Goal: Check status: Check status

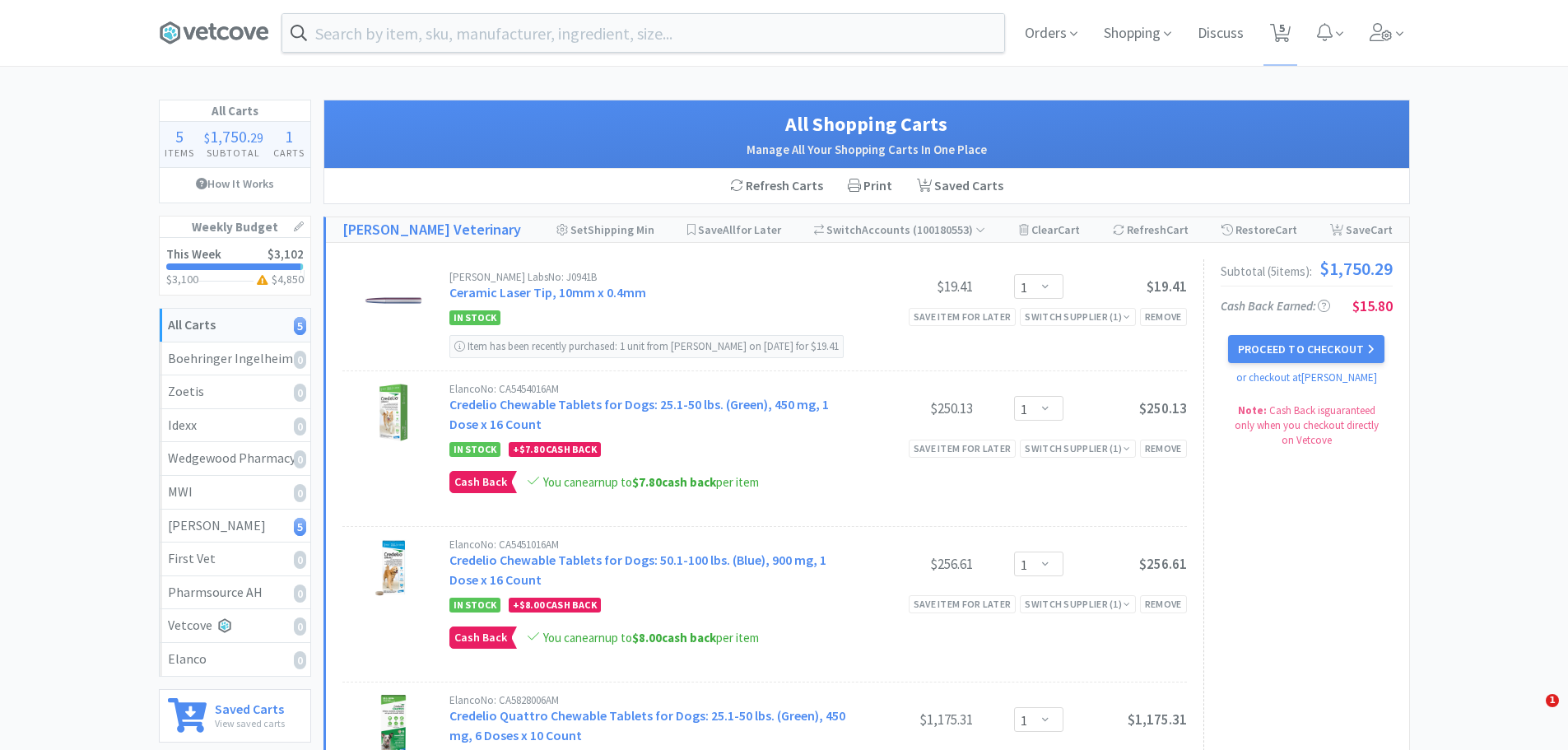
select select "1"
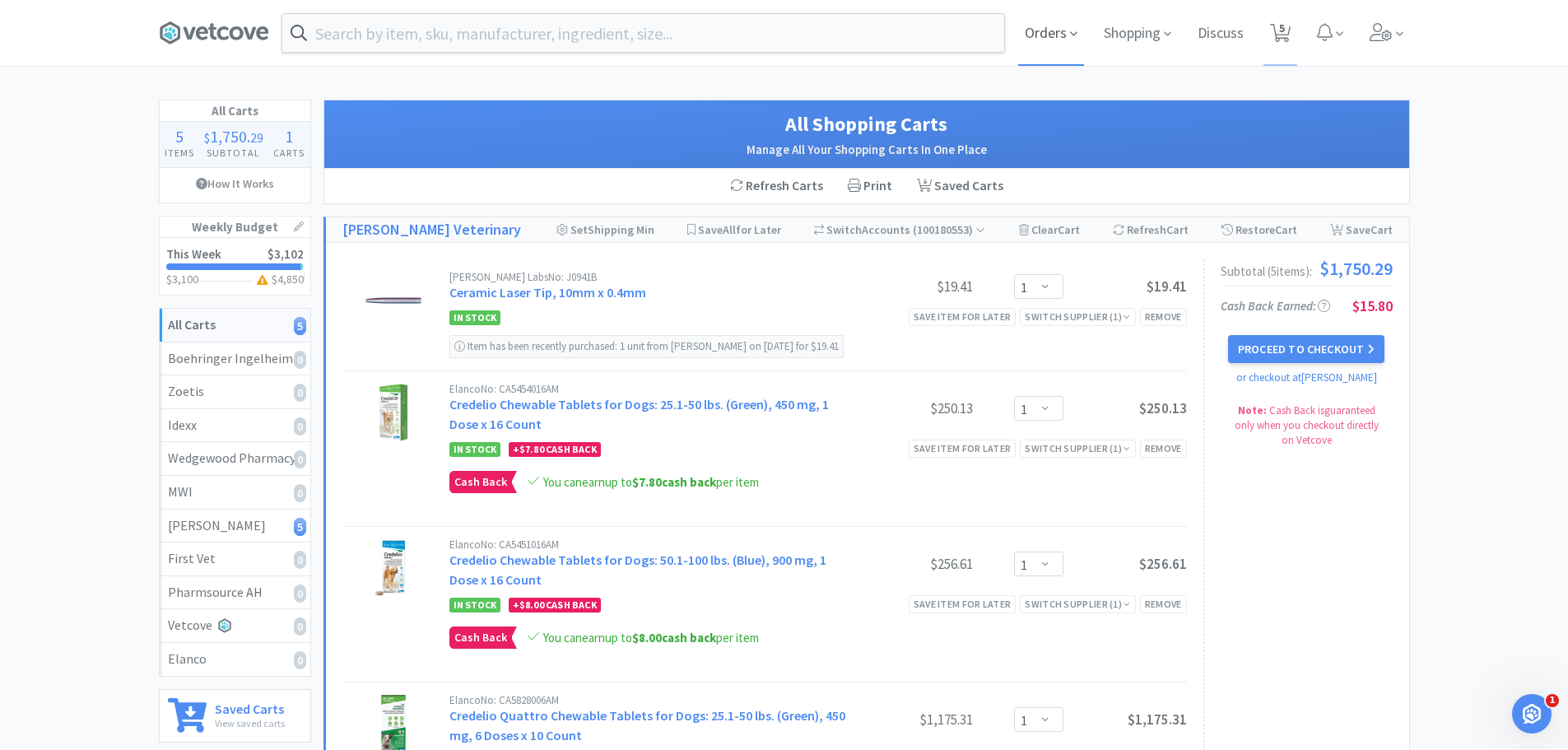
click at [1058, 34] on span "Orders" at bounding box center [1051, 33] width 66 height 66
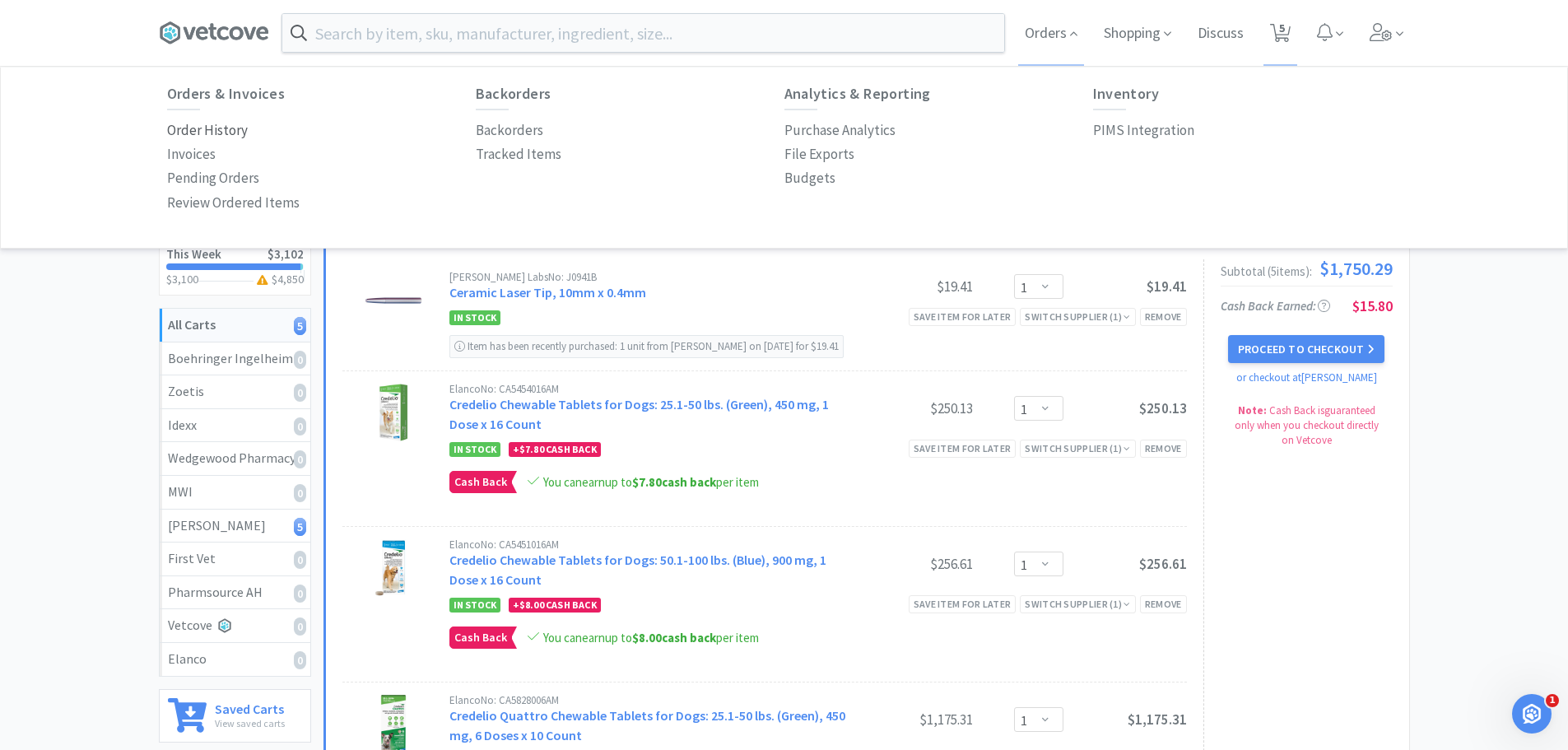
click at [207, 128] on p "Order History" at bounding box center [208, 130] width 81 height 22
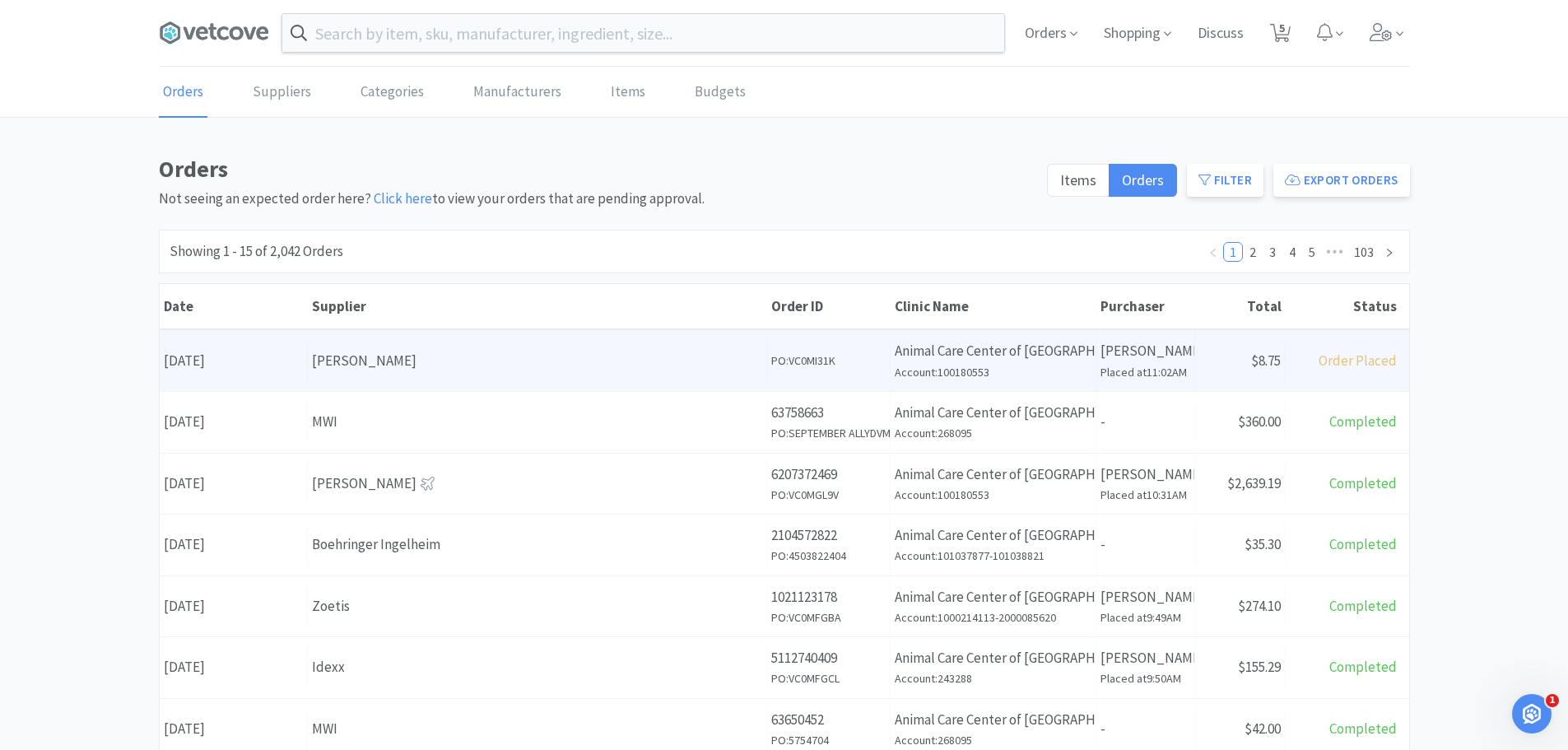
click at [488, 364] on div "[PERSON_NAME]" at bounding box center [536, 360] width 450 height 22
